Goal: Task Accomplishment & Management: Manage account settings

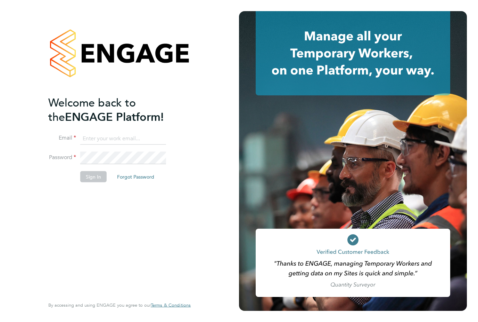
type input "[EMAIL_ADDRESS][DOMAIN_NAME]"
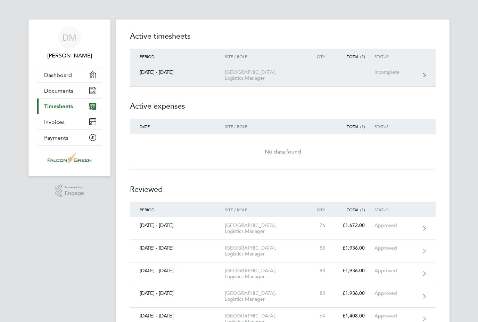
click at [428, 75] on link "[DATE] - [DATE] [GEOGRAPHIC_DATA], Logistics Manager Incomplete" at bounding box center [283, 75] width 306 height 23
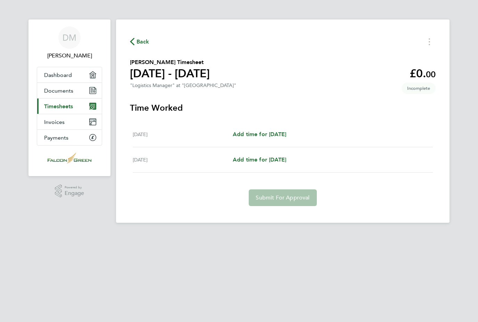
click at [134, 41] on icon "button" at bounding box center [132, 41] width 5 height 7
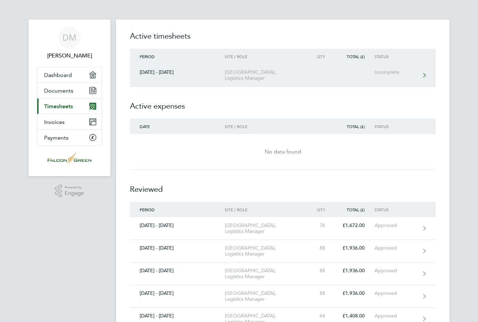
click at [273, 73] on div "[GEOGRAPHIC_DATA], Logistics Manager" at bounding box center [265, 75] width 80 height 12
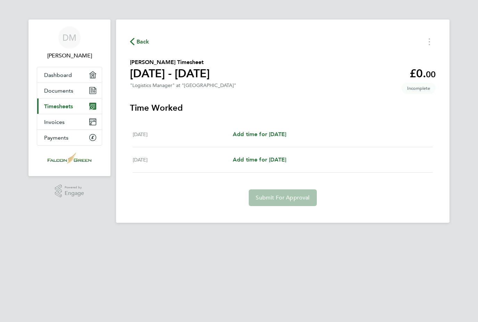
click at [86, 104] on link "Current page: Timesheets" at bounding box center [69, 105] width 65 height 15
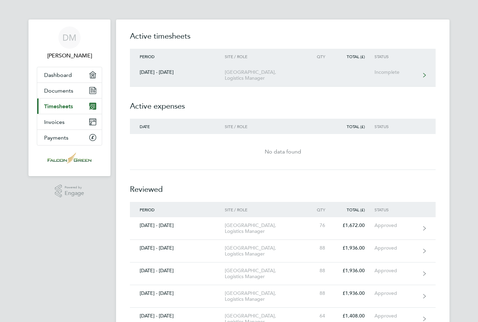
click at [280, 73] on div "[GEOGRAPHIC_DATA], Logistics Manager" at bounding box center [265, 75] width 80 height 12
